Goal: Transaction & Acquisition: Subscribe to service/newsletter

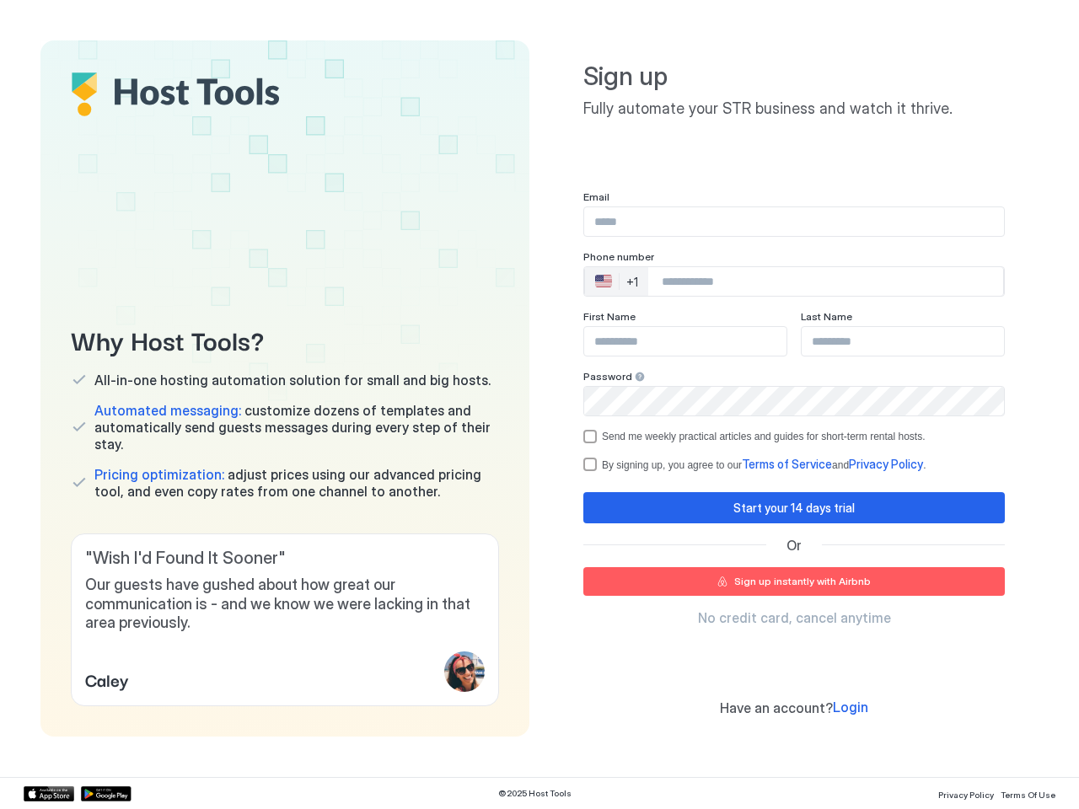
click at [539, 404] on div "Why Host Tools? All-in-one hosting automation solution for small and big hosts.…" at bounding box center [539, 388] width 998 height 696
click at [285, 619] on span "Our guests have gushed about how great our communication is - and we know we we…" at bounding box center [284, 603] width 399 height 57
click at [616, 281] on div "🇺🇸 +1" at bounding box center [616, 281] width 63 height 29
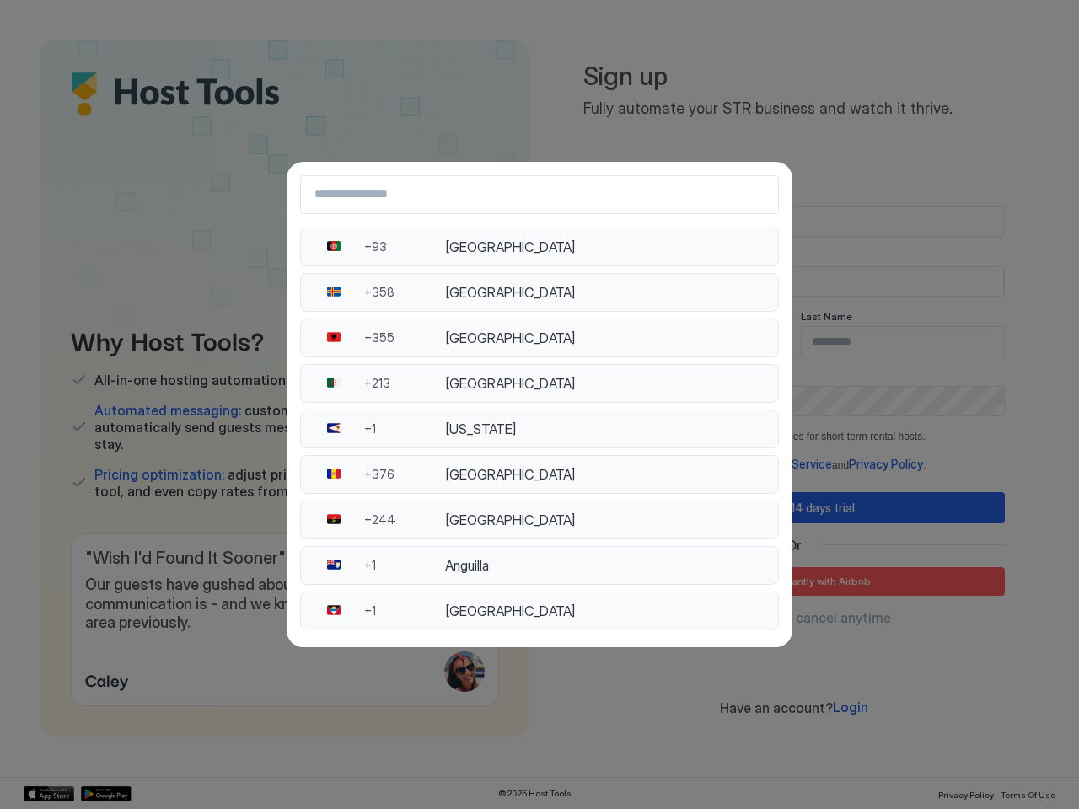
click at [634, 377] on div "[GEOGRAPHIC_DATA]" at bounding box center [606, 383] width 323 height 17
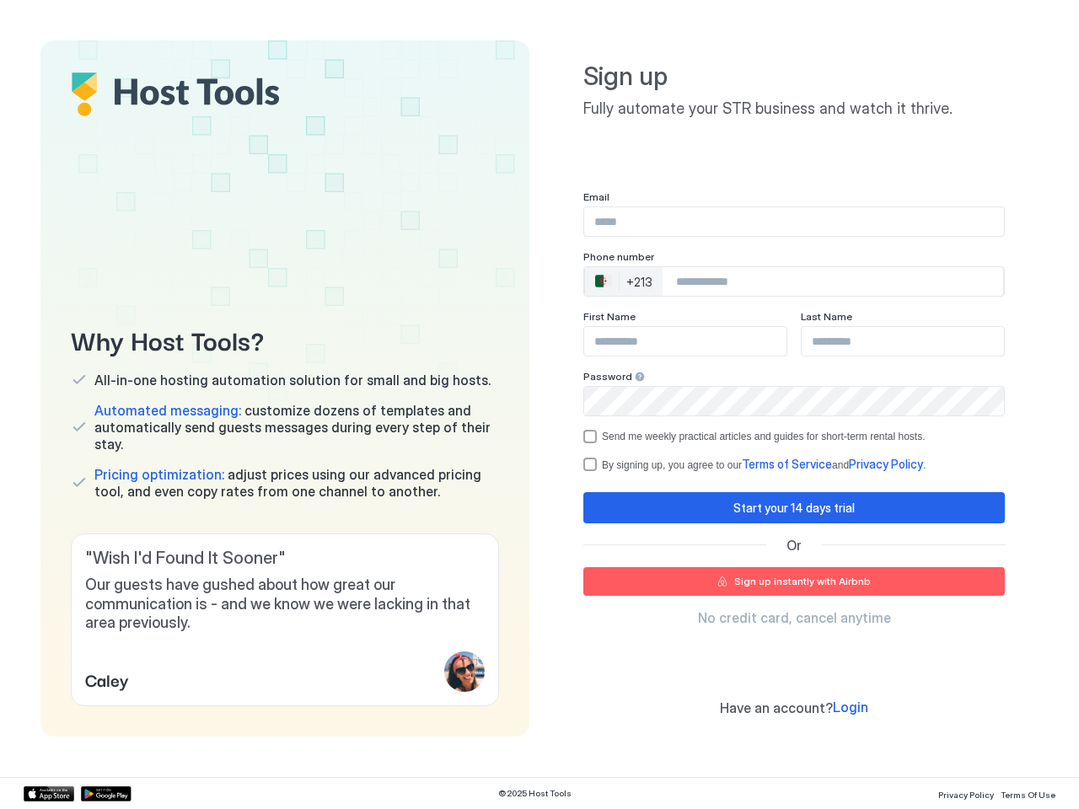
click at [794, 436] on div "Send me weekly practical articles and guides for short-term rental hosts." at bounding box center [764, 437] width 324 height 12
